Goal: Check status: Check status

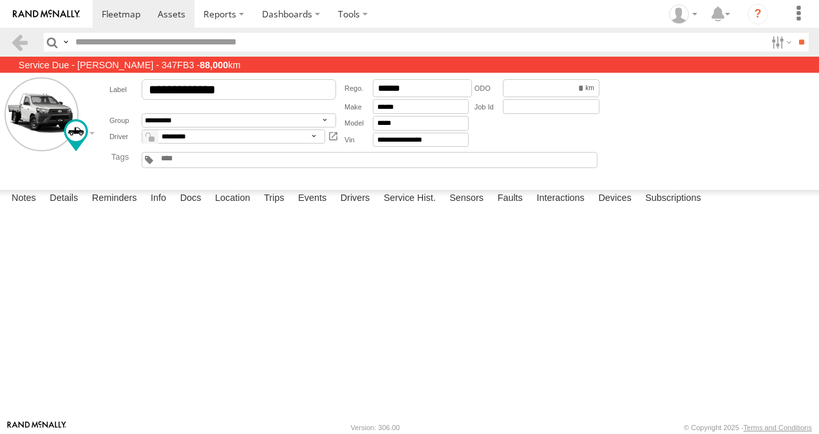
scroll to position [708, 0]
drag, startPoint x: 117, startPoint y: 13, endPoint x: 118, endPoint y: 50, distance: 37.4
click at [117, 13] on span at bounding box center [121, 14] width 39 height 12
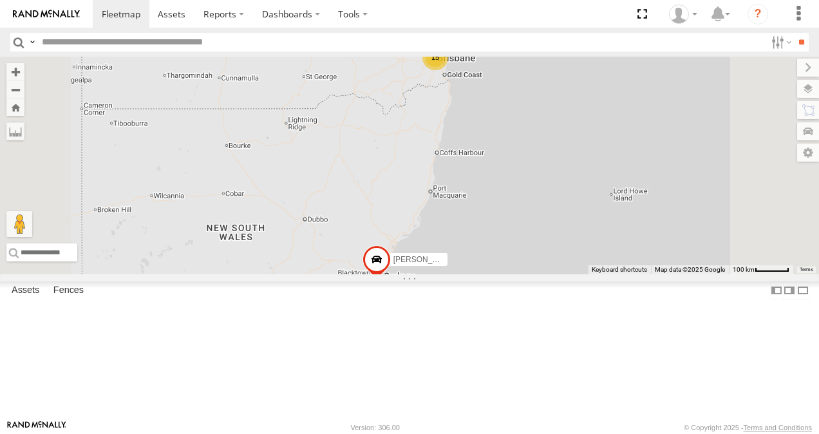
scroll to position [73, 0]
click at [0, 0] on link at bounding box center [0, 0] width 0 height 0
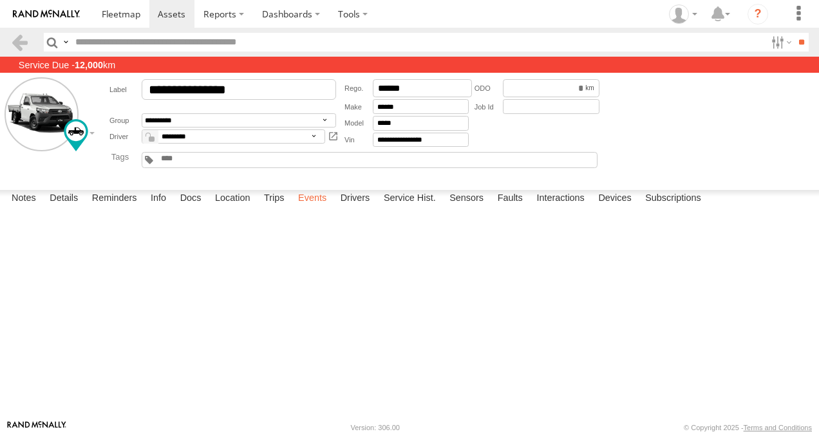
drag, startPoint x: 269, startPoint y: 403, endPoint x: 303, endPoint y: 399, distance: 33.8
click at [269, 208] on label "Trips" at bounding box center [274, 199] width 33 height 18
click at [124, 11] on span at bounding box center [121, 14] width 39 height 12
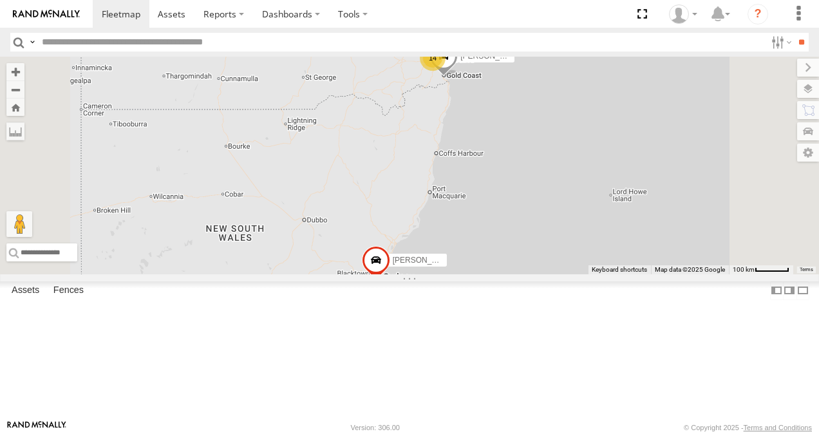
click at [0, 0] on link at bounding box center [0, 0] width 0 height 0
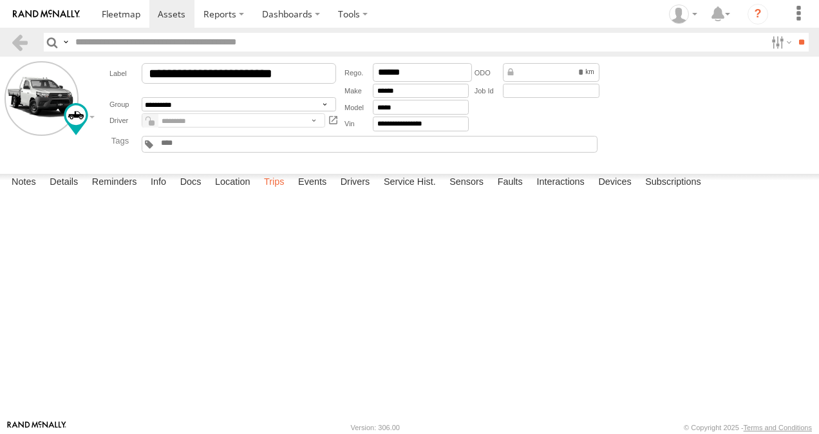
click at [281, 192] on label "Trips" at bounding box center [274, 183] width 33 height 18
